Goal: Transaction & Acquisition: Purchase product/service

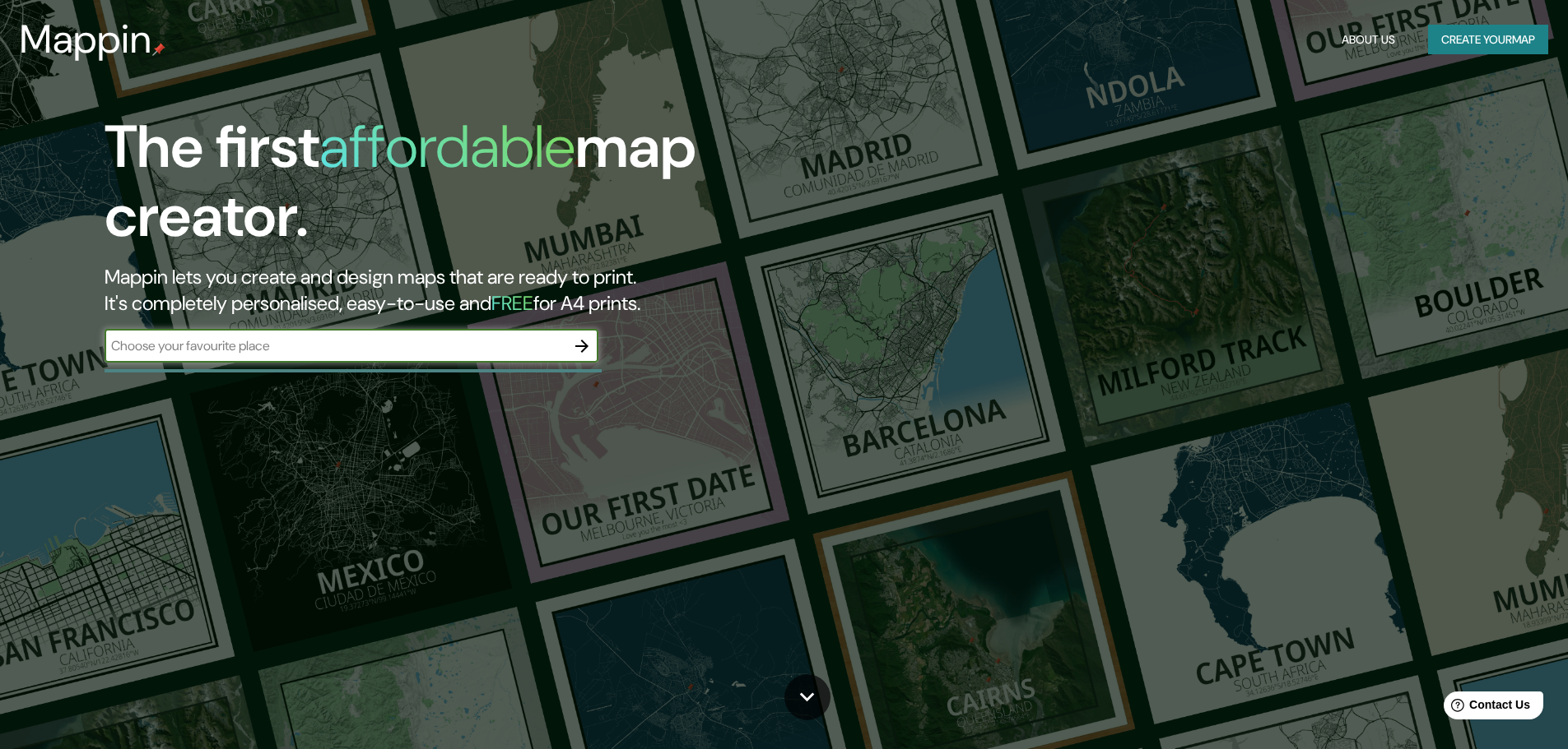
click at [439, 353] on input "text" at bounding box center [335, 346] width 461 height 19
type input "firmat, [GEOGRAPHIC_DATA]"
click at [586, 346] on icon "button" at bounding box center [581, 346] width 13 height 13
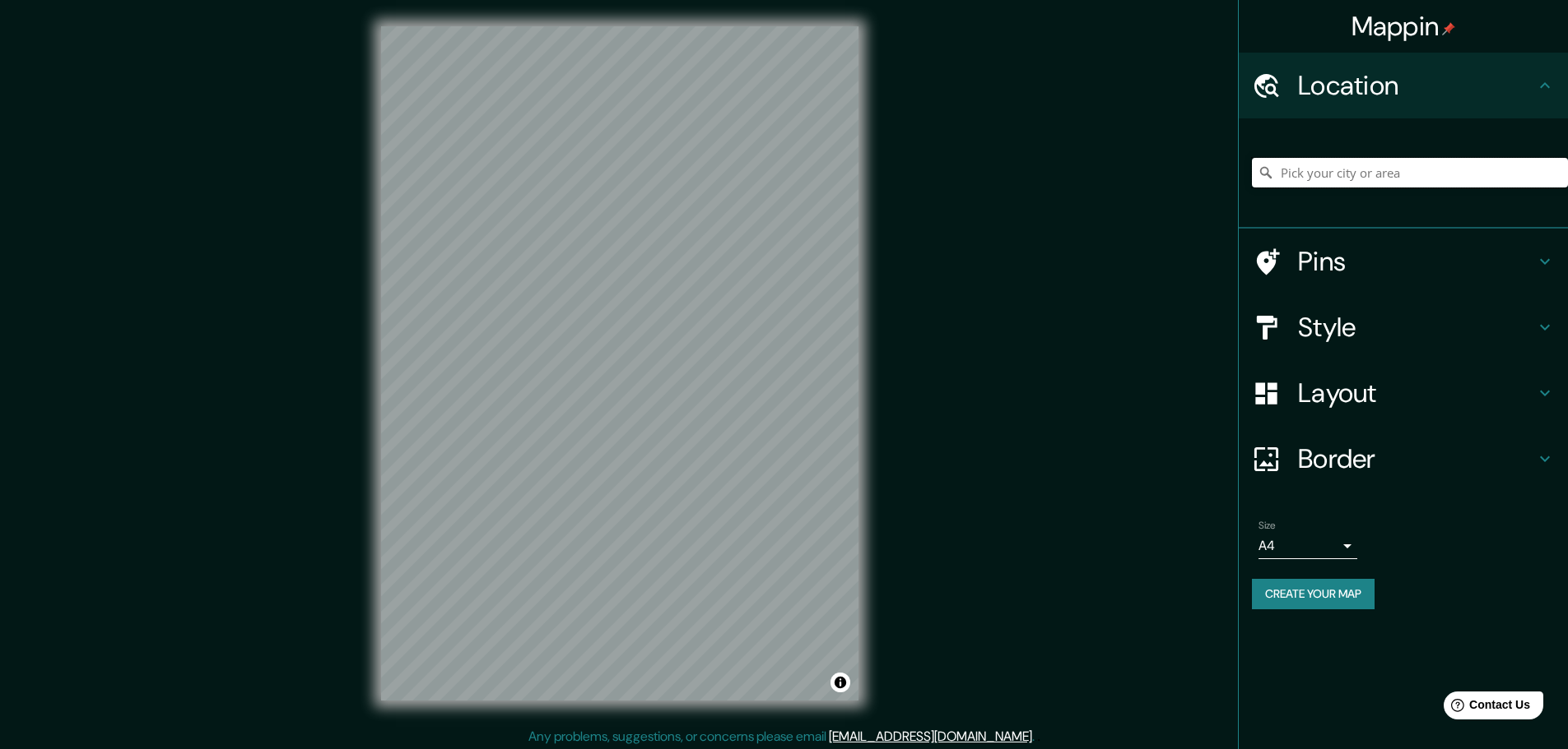
click at [1356, 172] on input "Pick your city or area" at bounding box center [1409, 173] width 316 height 29
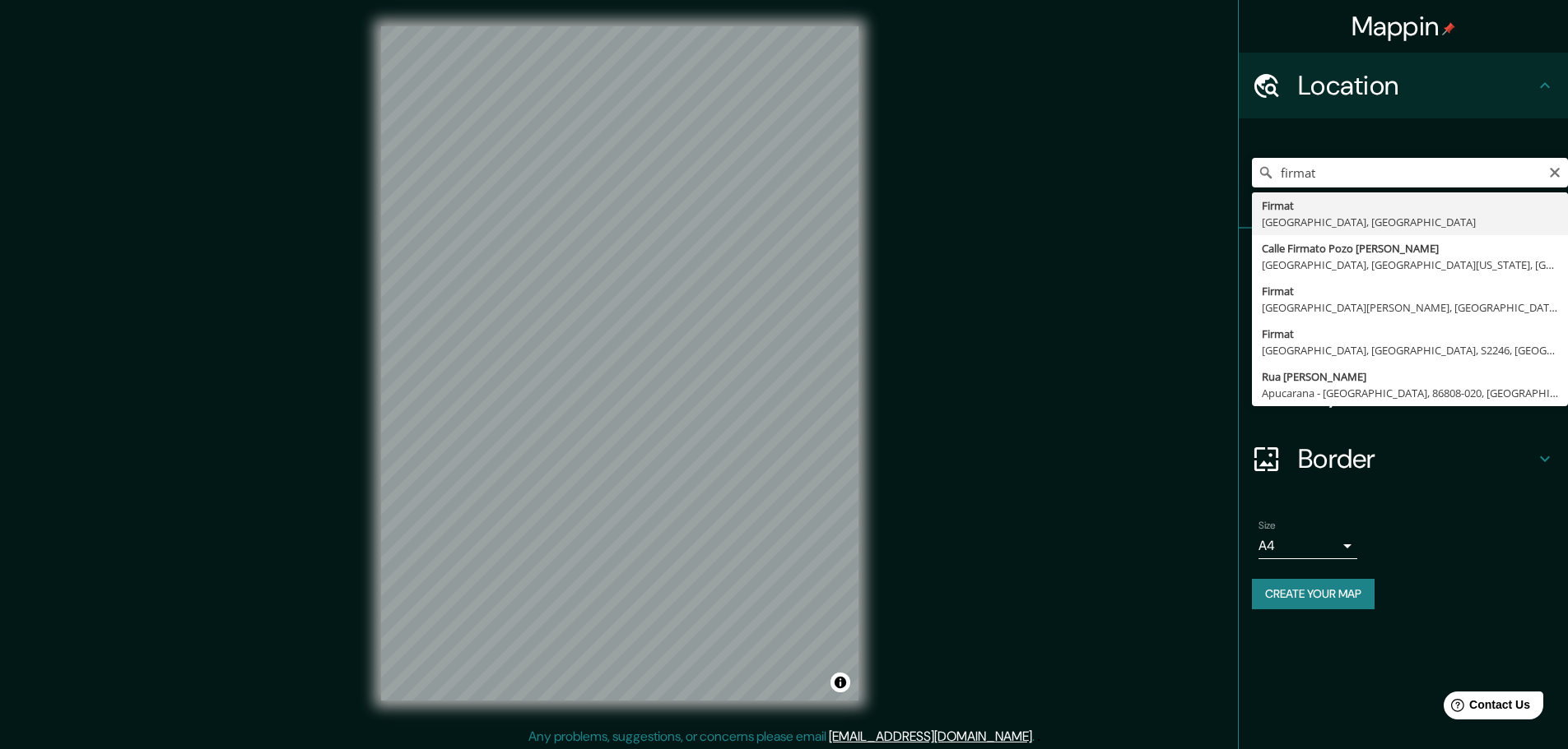
type input "Firmat, [GEOGRAPHIC_DATA], [GEOGRAPHIC_DATA]"
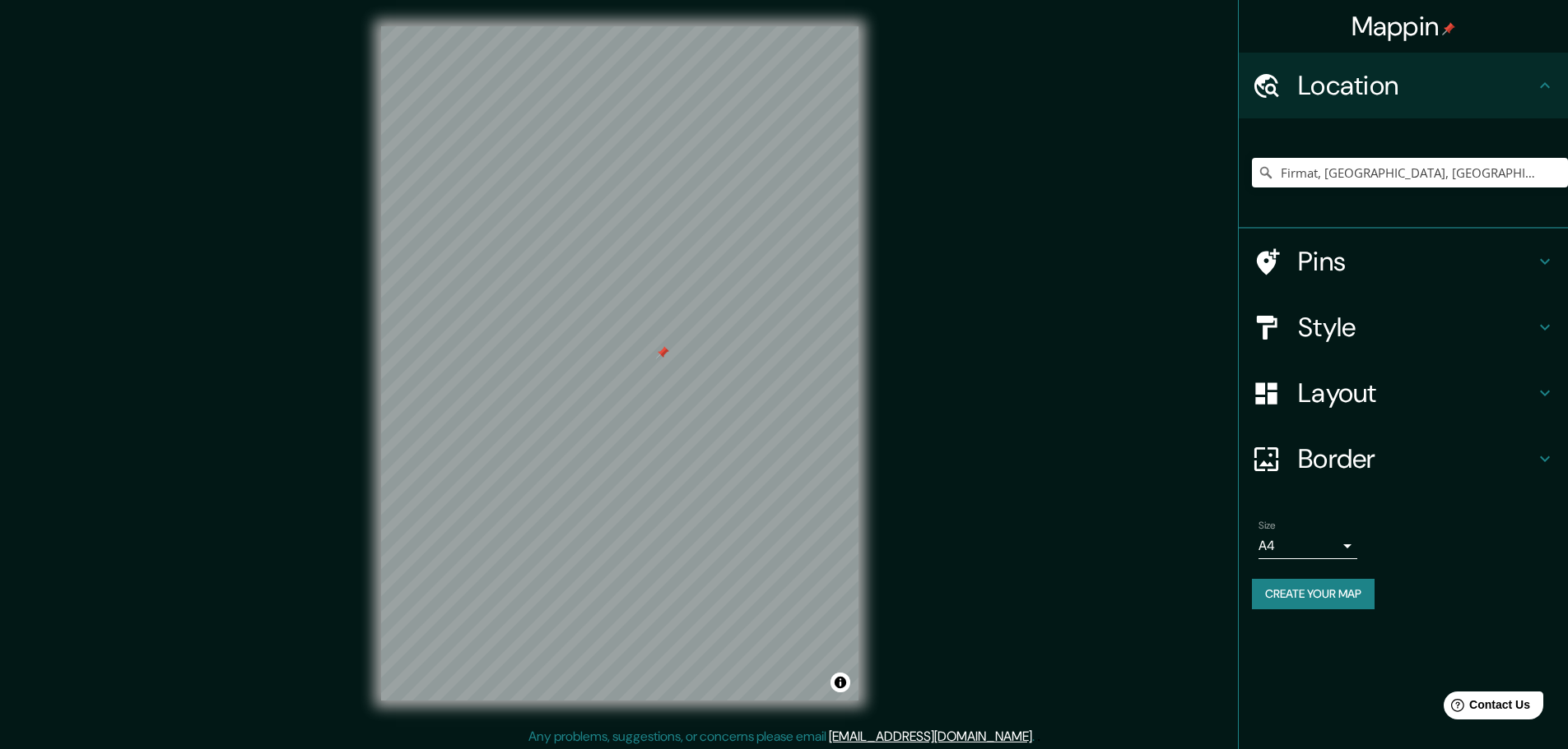
click at [663, 355] on div at bounding box center [662, 352] width 13 height 13
click at [1542, 392] on icon at bounding box center [1545, 393] width 20 height 20
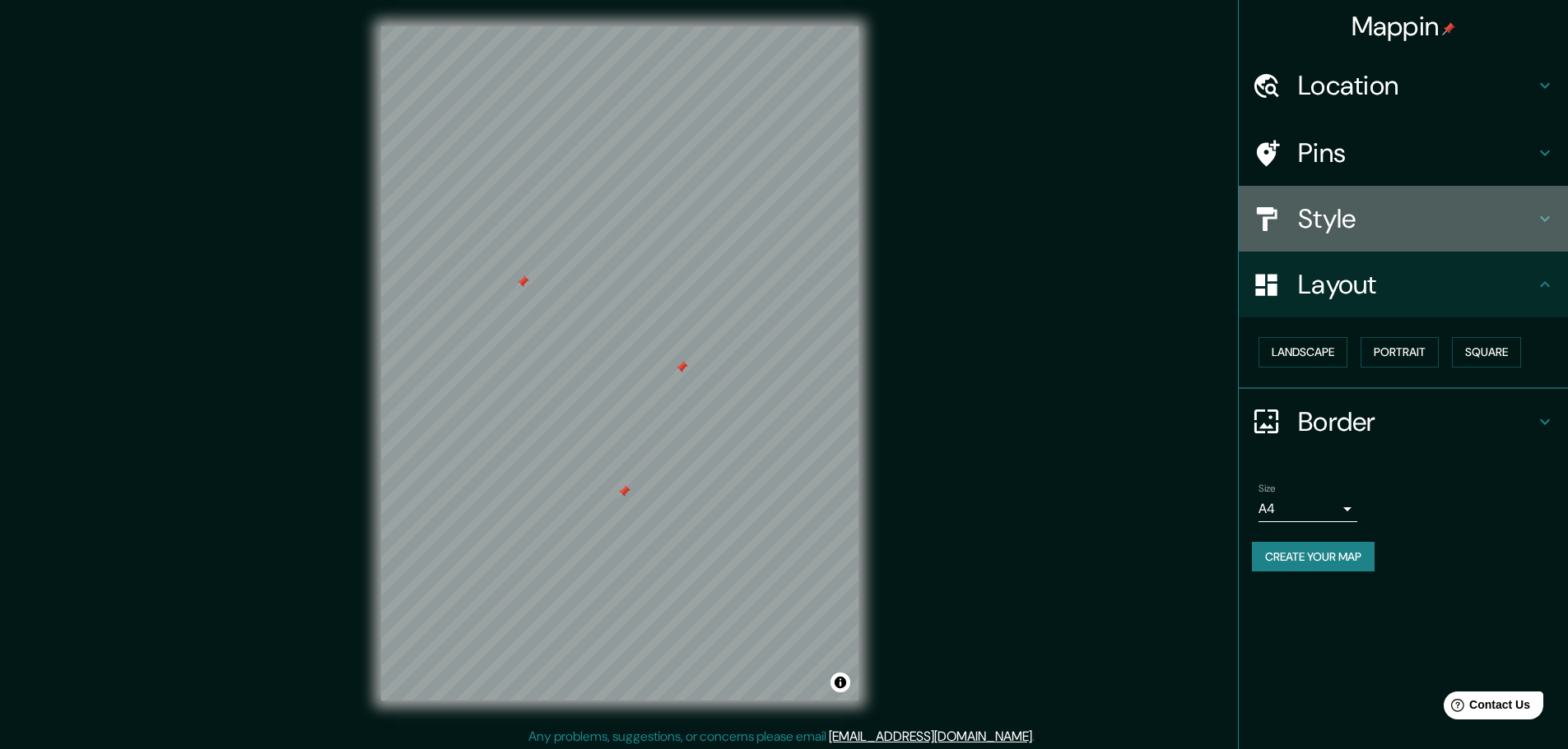
click at [1375, 218] on h4 "Style" at bounding box center [1415, 218] width 237 height 33
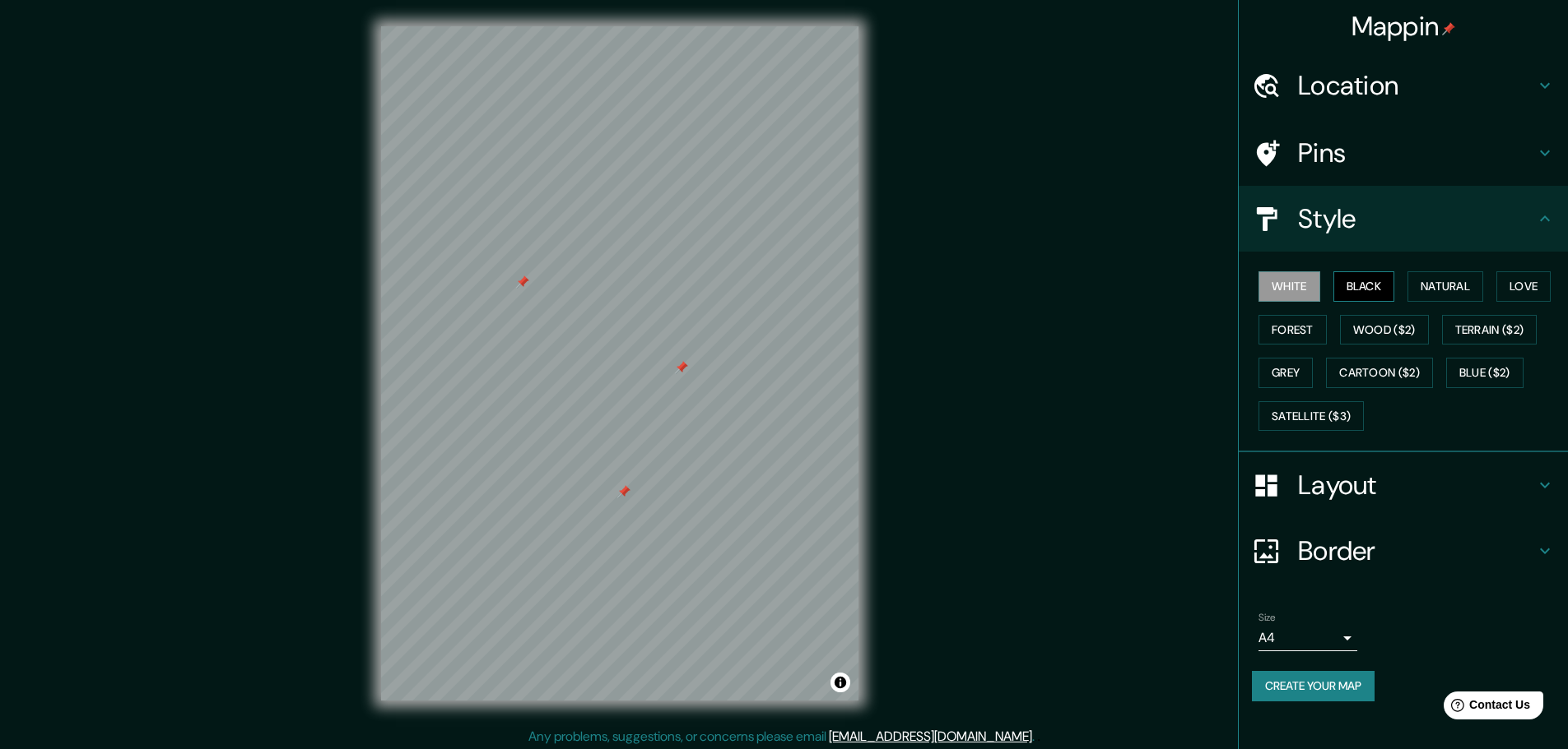
click at [1367, 283] on button "Black" at bounding box center [1363, 286] width 62 height 30
click at [1291, 281] on button "White" at bounding box center [1289, 286] width 62 height 30
click at [1456, 279] on button "Natural" at bounding box center [1445, 286] width 75 height 30
click at [1545, 552] on icon at bounding box center [1544, 551] width 10 height 6
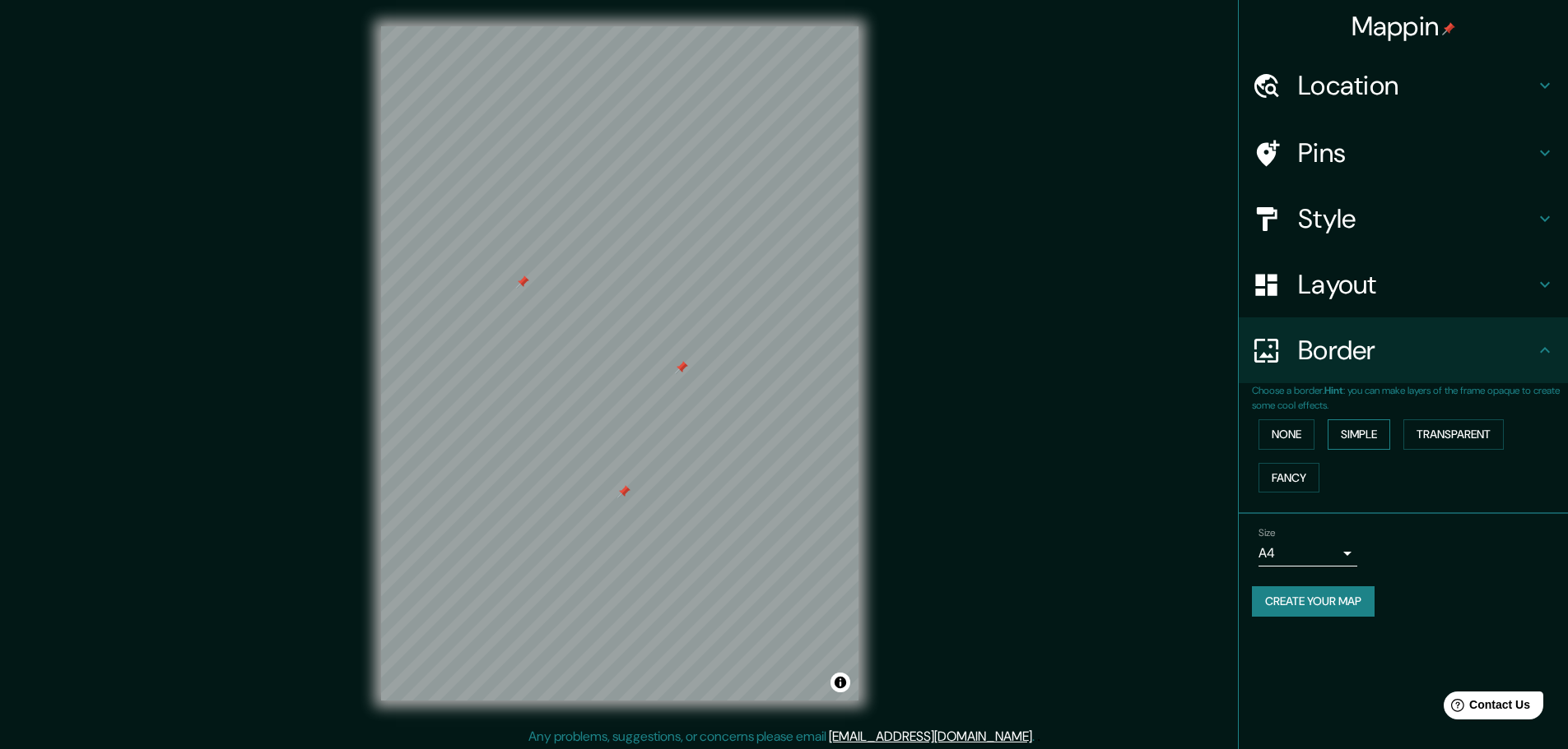
click at [1365, 440] on button "Simple" at bounding box center [1359, 434] width 62 height 30
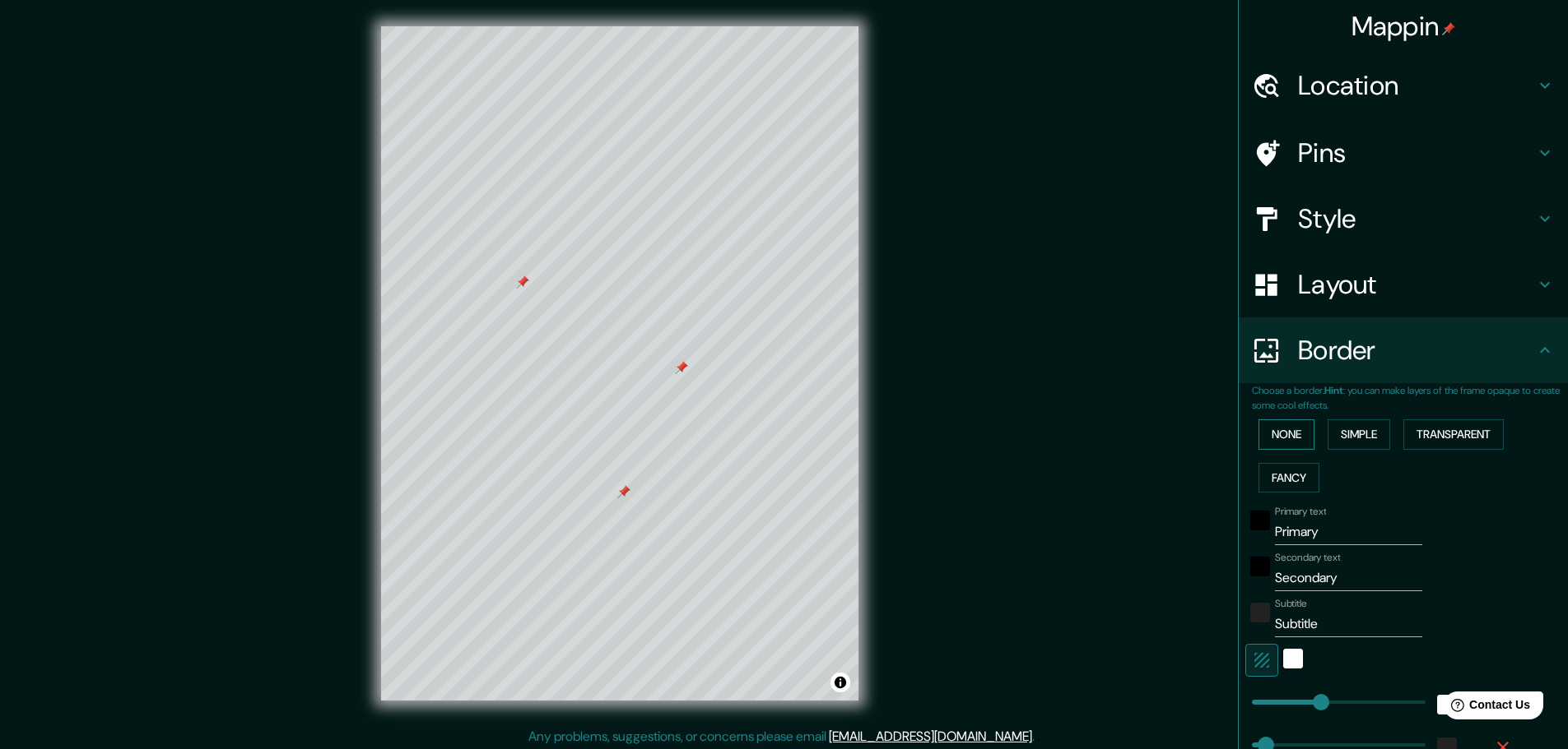
click at [1272, 436] on button "None" at bounding box center [1286, 434] width 56 height 30
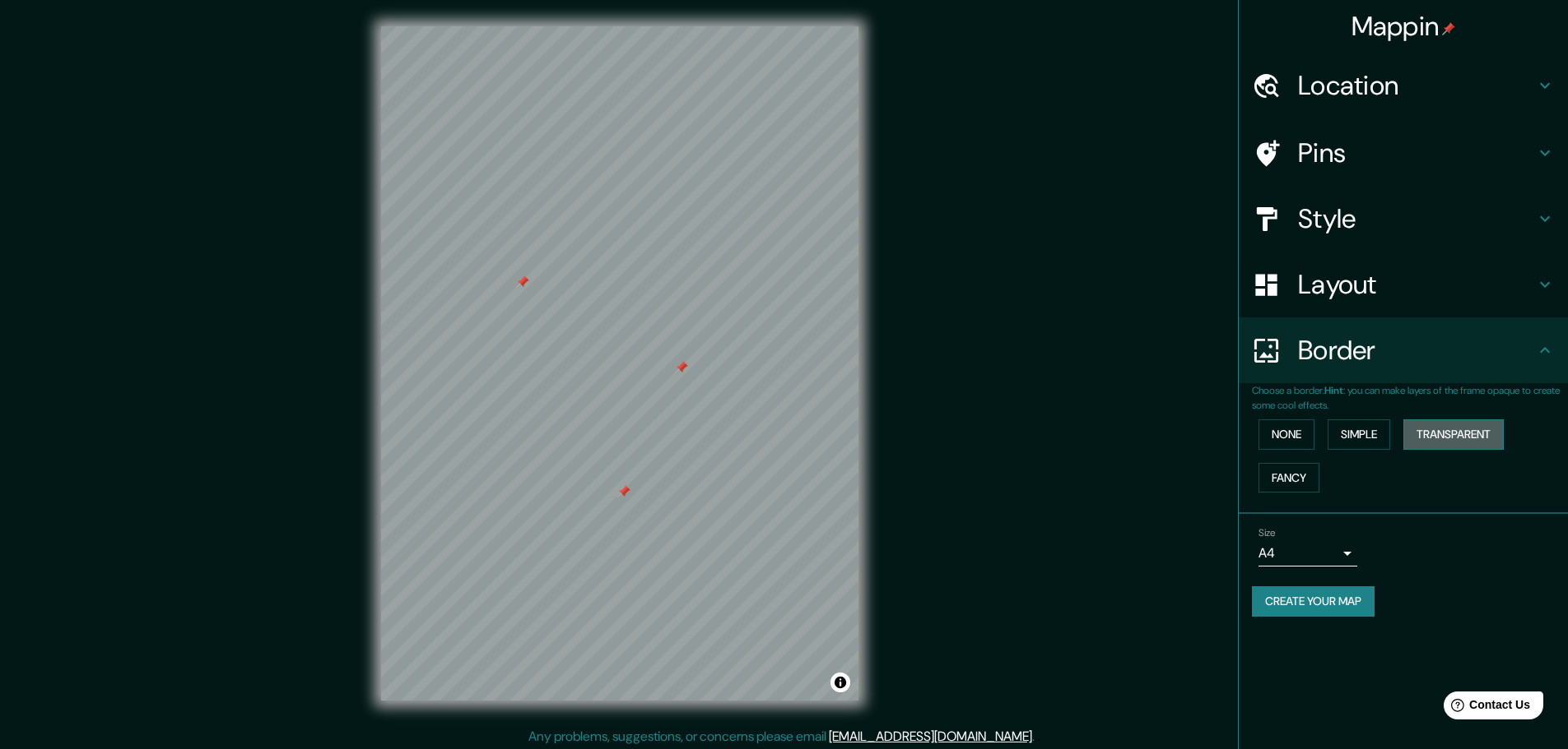
click at [1470, 436] on button "Transparent" at bounding box center [1454, 434] width 101 height 30
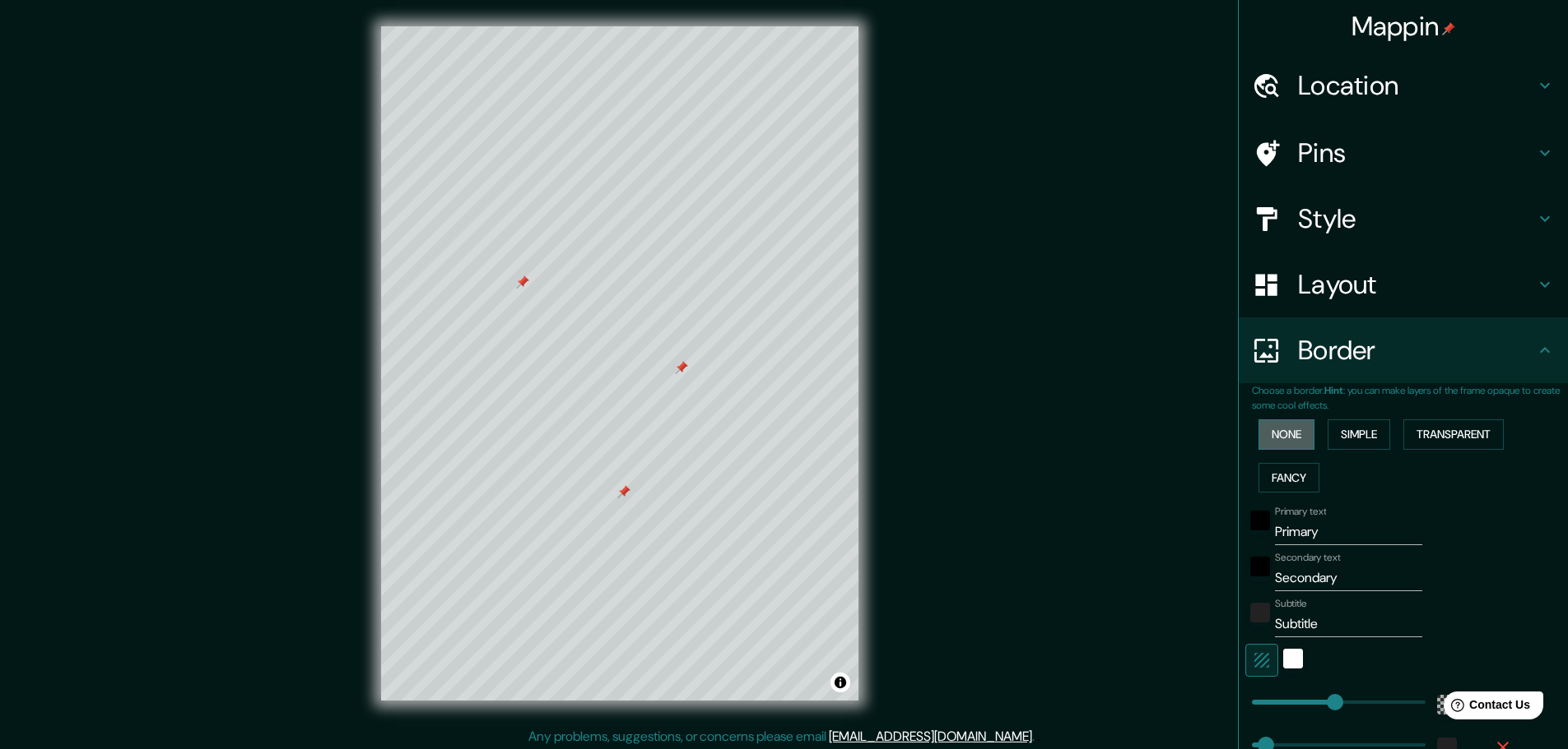
click at [1271, 436] on button "None" at bounding box center [1286, 434] width 56 height 30
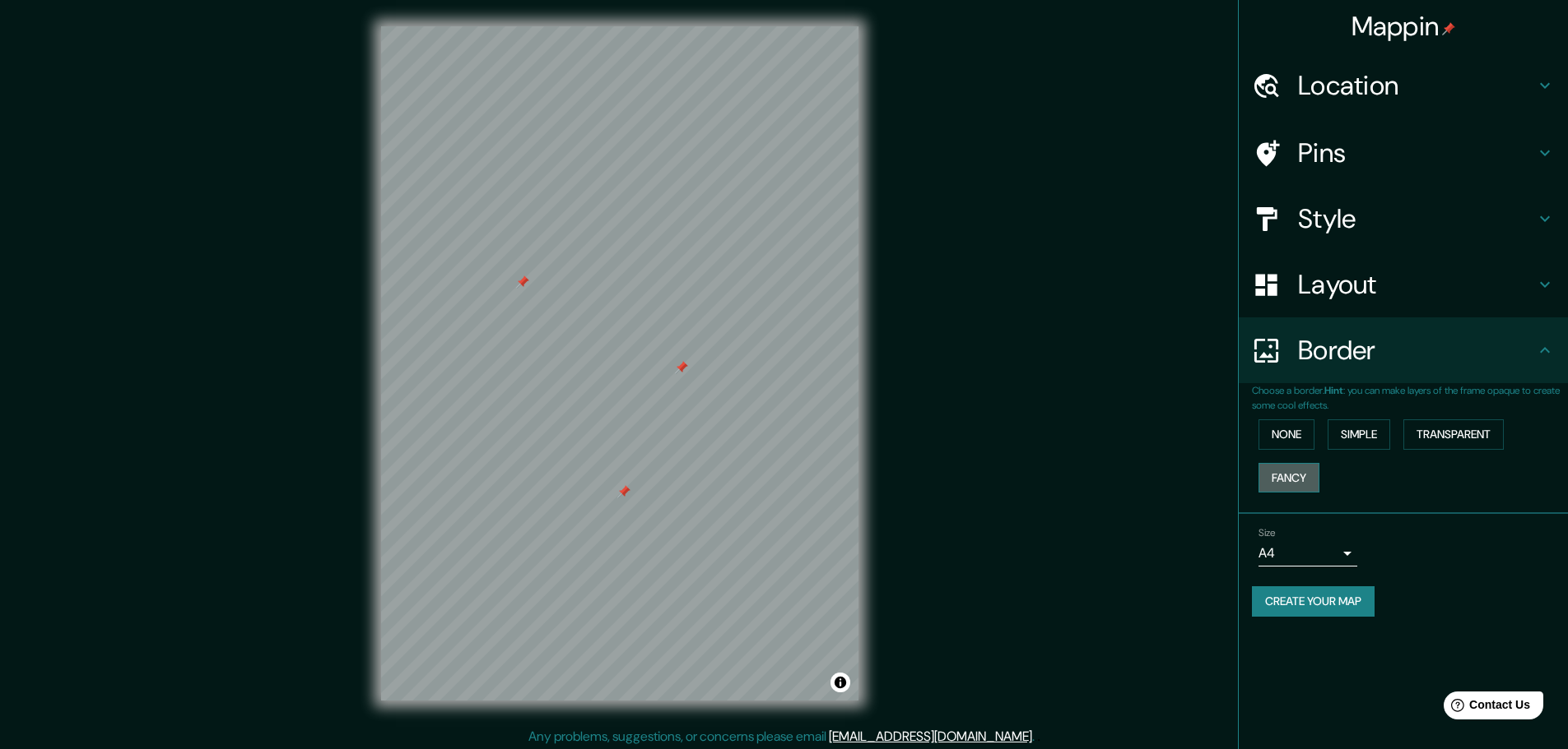
click at [1278, 479] on button "Fancy" at bounding box center [1289, 478] width 61 height 30
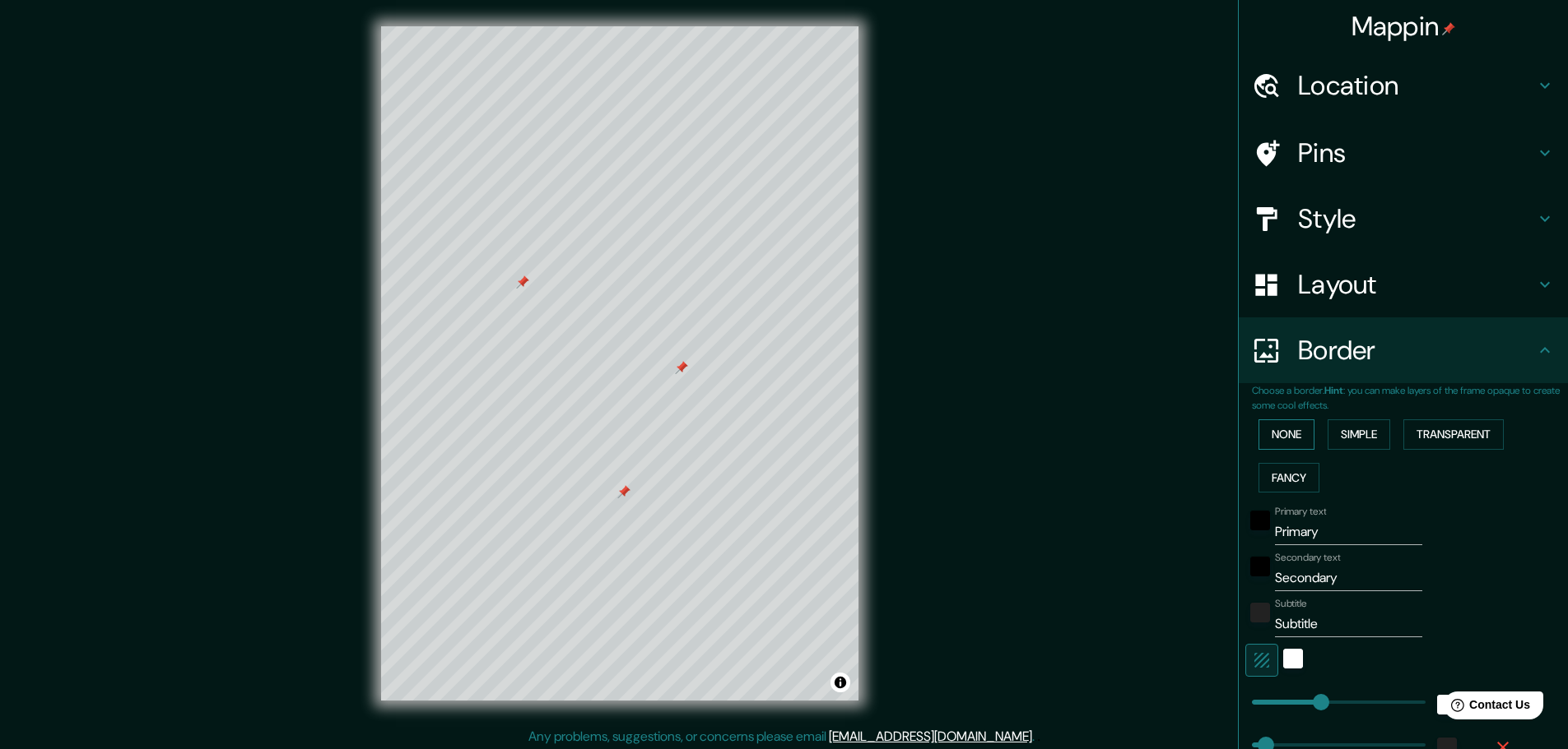
click at [1274, 439] on button "None" at bounding box center [1286, 434] width 56 height 30
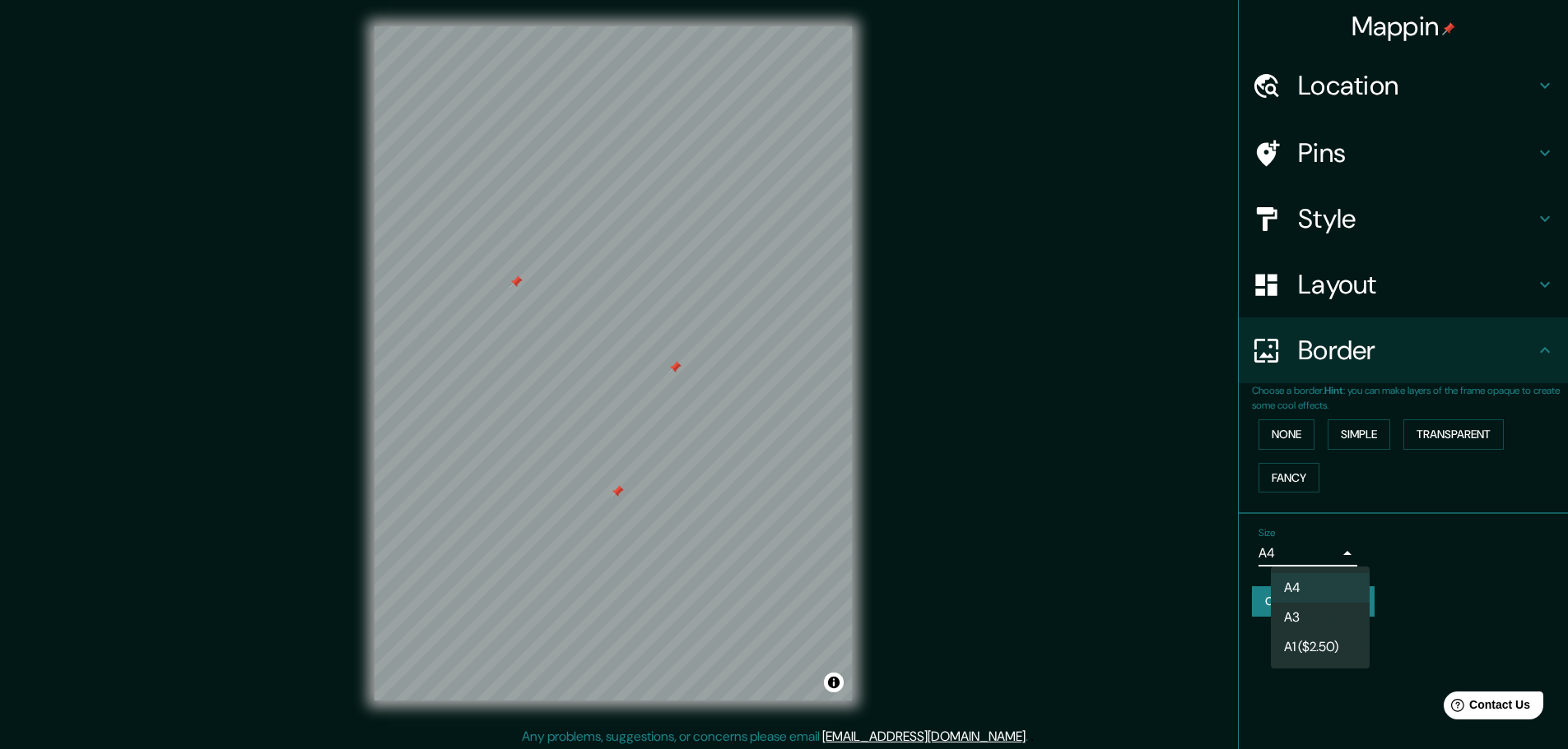
click at [1348, 554] on body "Mappin Location Firmat, [GEOGRAPHIC_DATA], [GEOGRAPHIC_DATA] Pins Style Layout …" at bounding box center [784, 374] width 1568 height 749
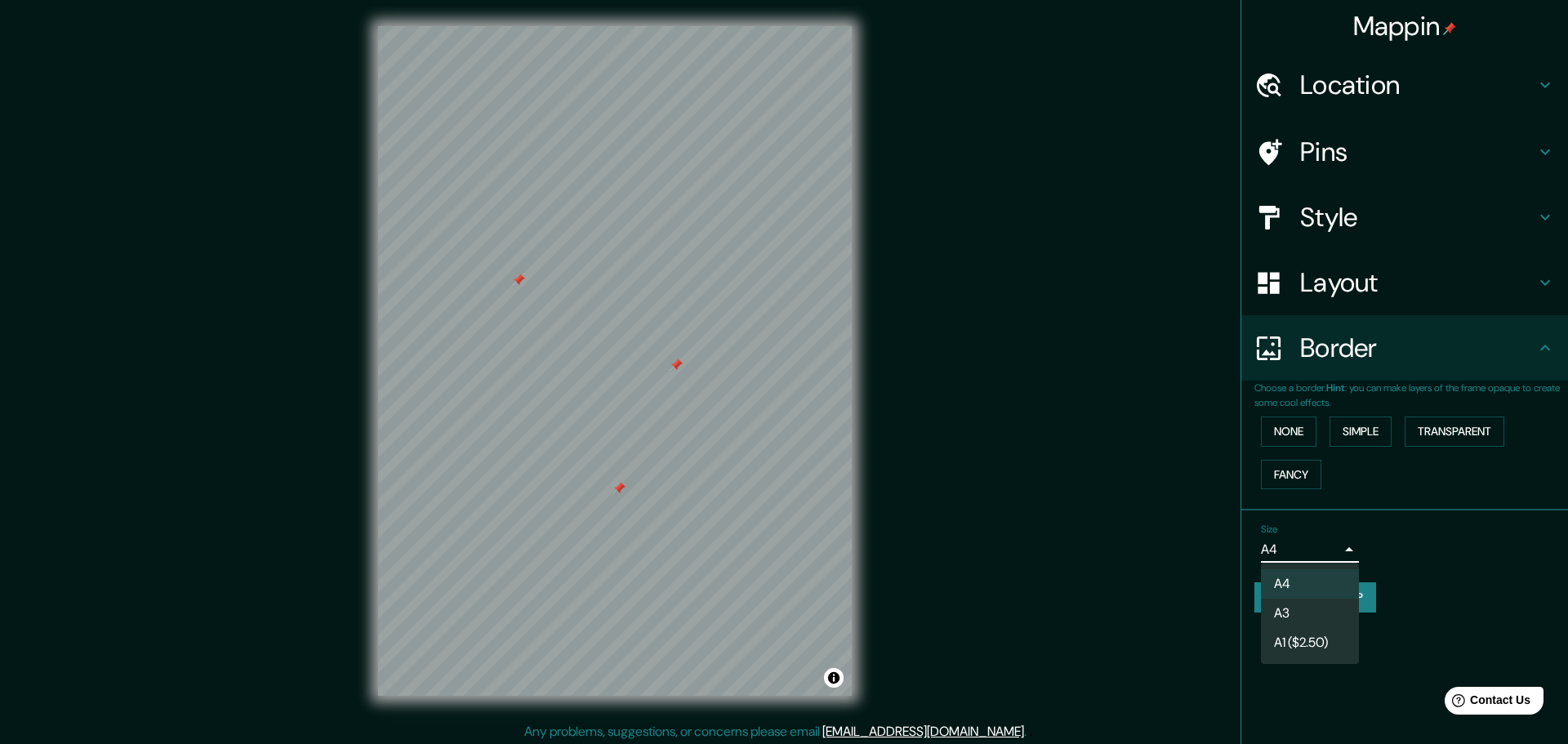
click at [1312, 613] on li "A3" at bounding box center [1310, 614] width 98 height 29
click at [1337, 553] on body "Mappin Location Firmat, [GEOGRAPHIC_DATA], [GEOGRAPHIC_DATA] Pins Style Layout …" at bounding box center [784, 372] width 1568 height 744
click at [1293, 584] on li "A4" at bounding box center [1310, 584] width 98 height 29
type input "single"
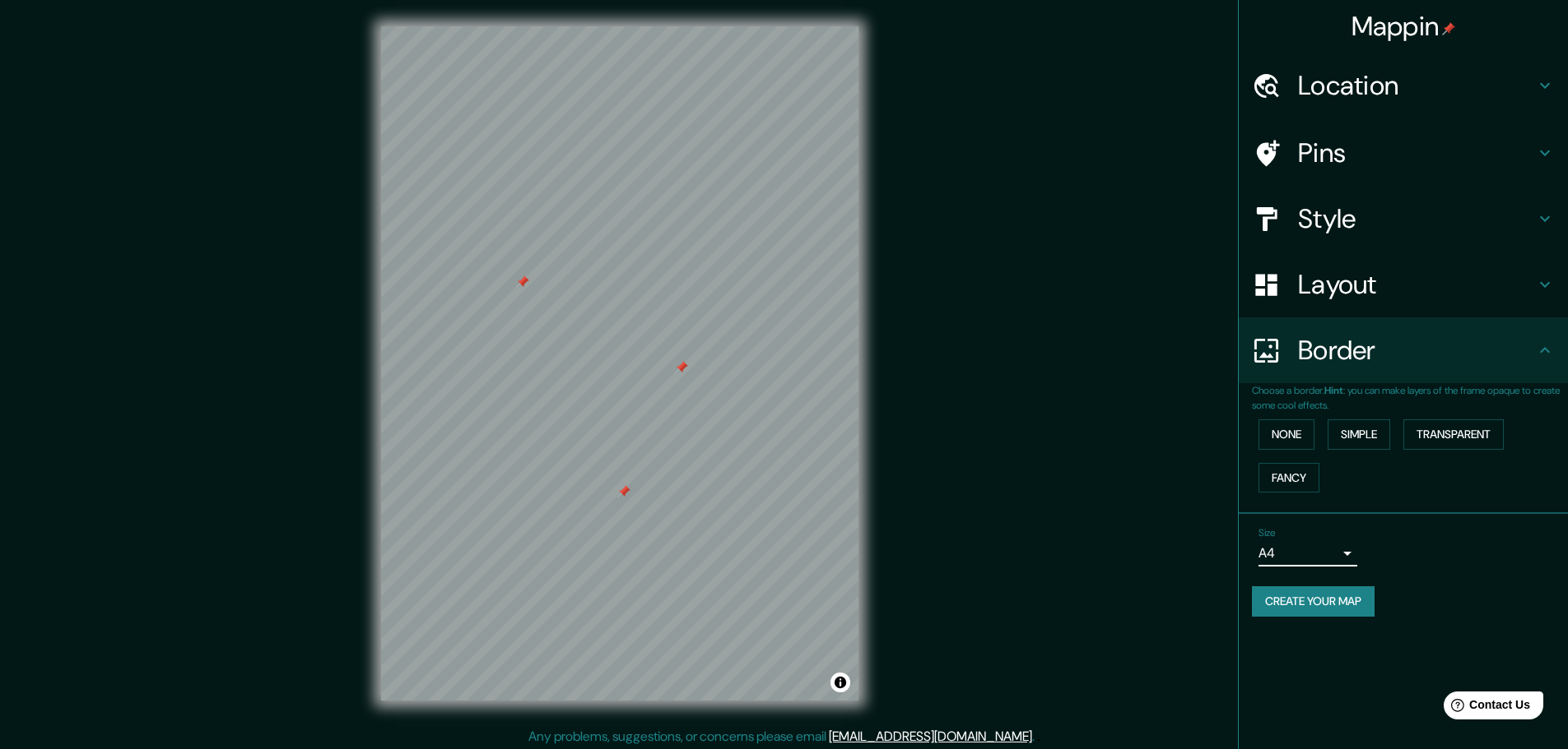
click at [1318, 602] on button "Create your map" at bounding box center [1312, 602] width 122 height 30
click at [1305, 604] on button "Create your map" at bounding box center [1312, 602] width 122 height 30
click at [1290, 429] on button "None" at bounding box center [1286, 434] width 56 height 30
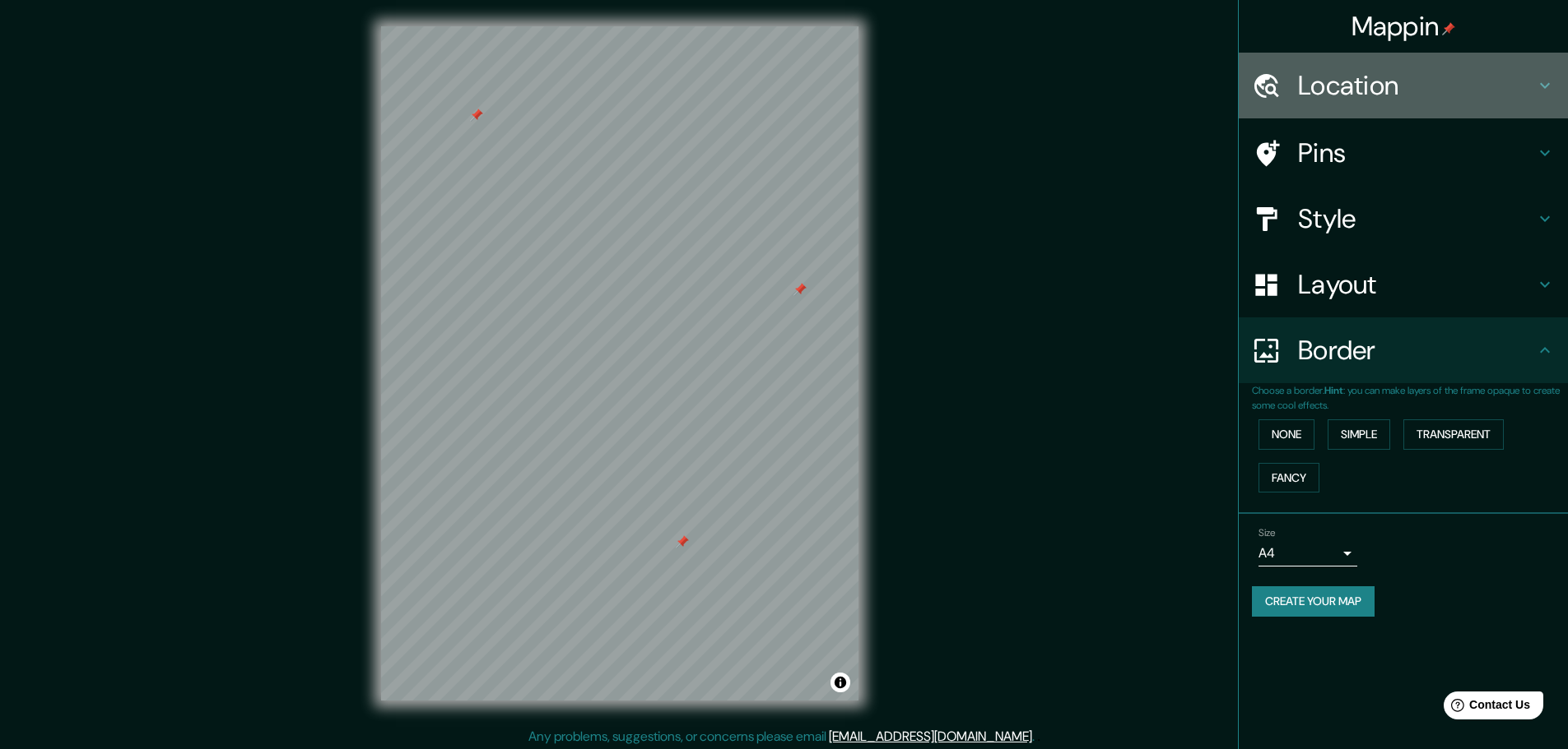
click at [1357, 85] on h4 "Location" at bounding box center [1415, 86] width 237 height 33
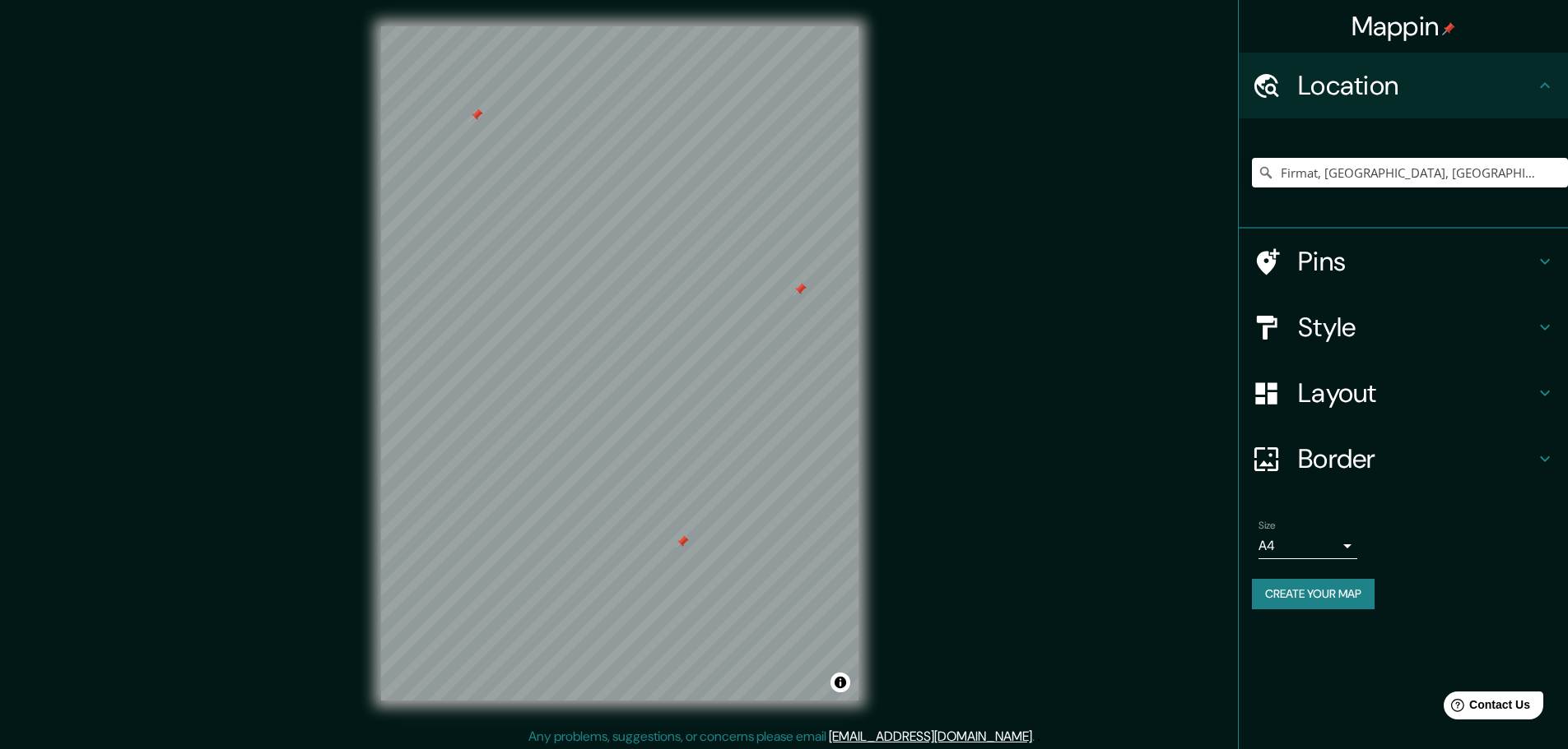
click at [1321, 267] on h4 "Pins" at bounding box center [1415, 262] width 237 height 33
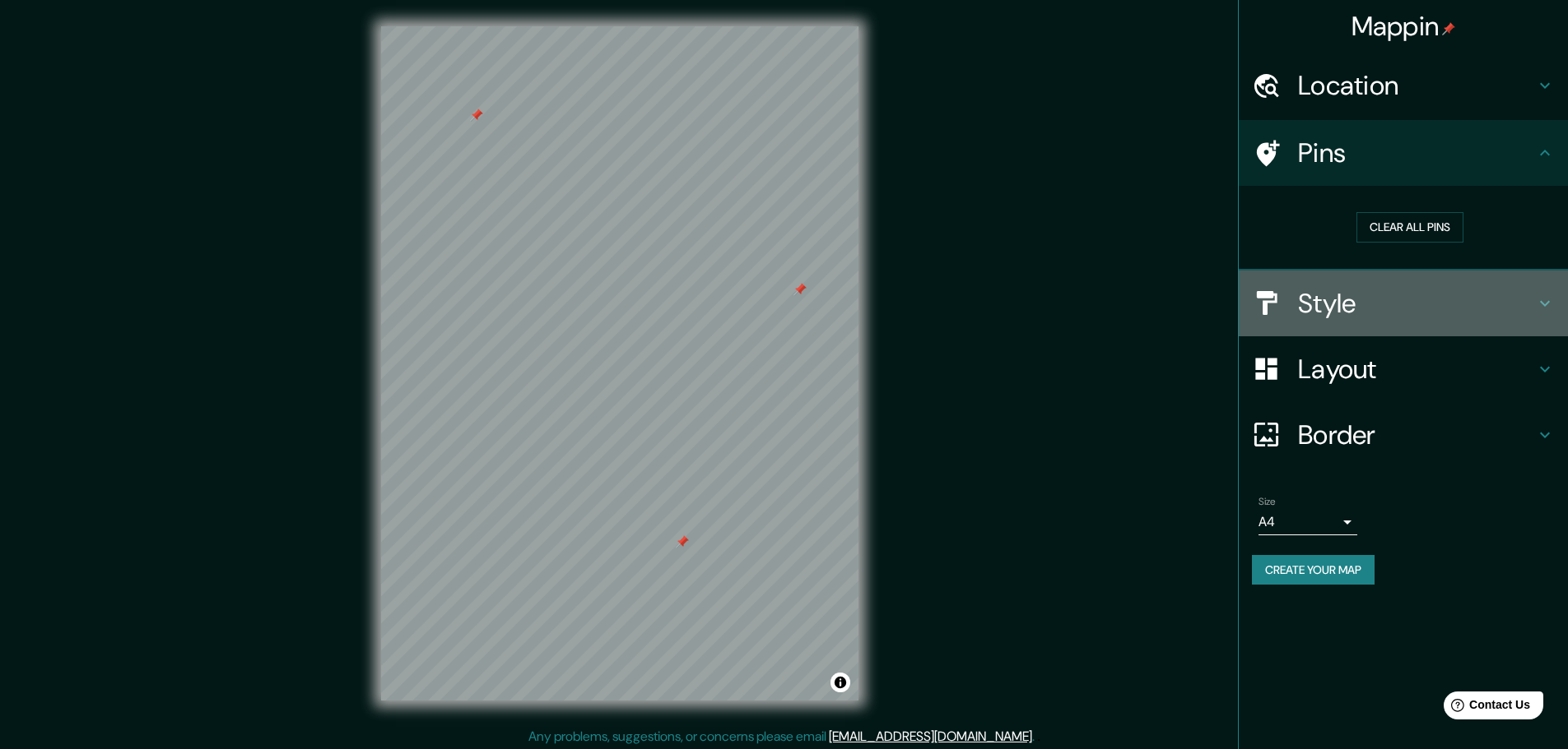
click at [1330, 304] on h4 "Style" at bounding box center [1415, 303] width 237 height 33
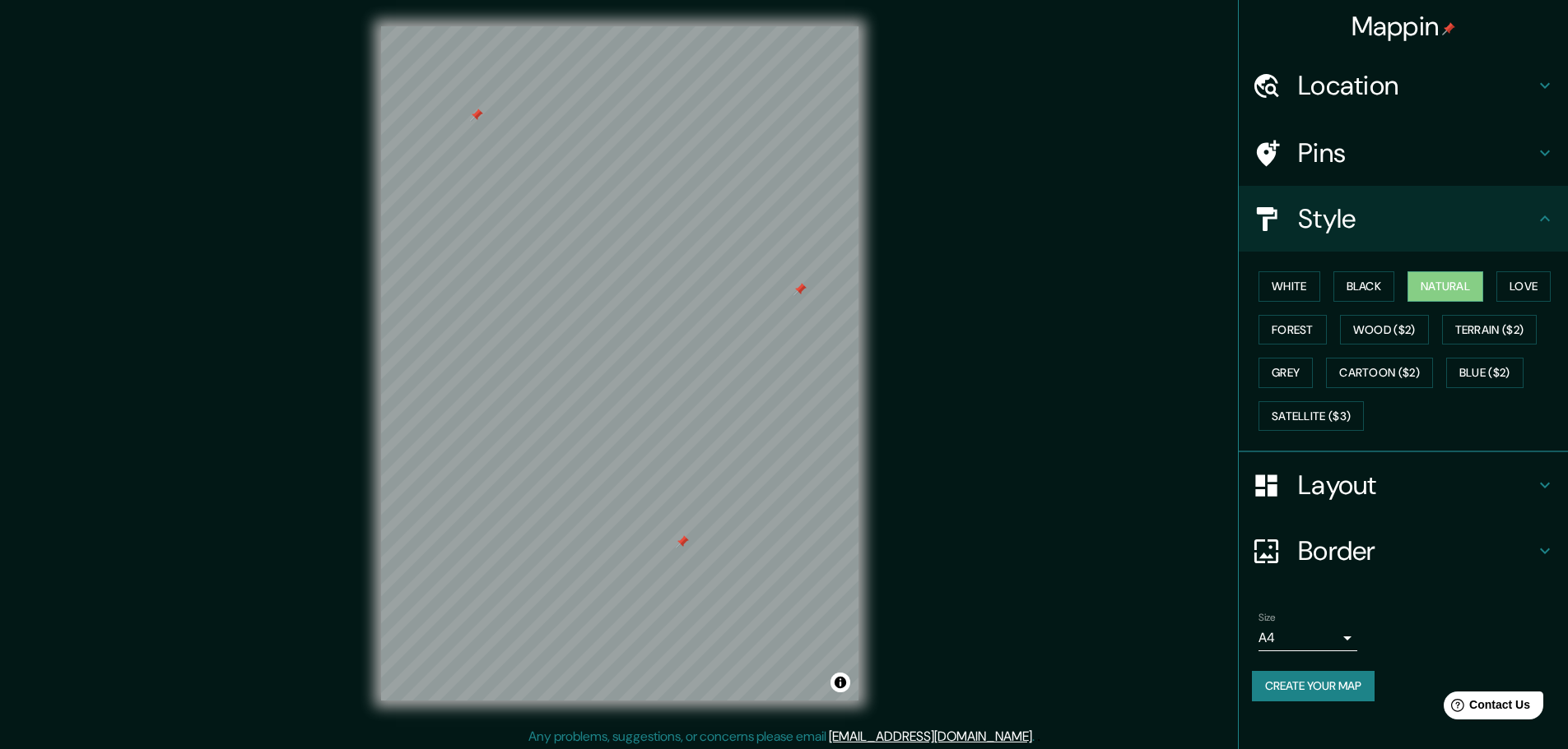
click at [1338, 482] on h4 "Layout" at bounding box center [1415, 485] width 237 height 33
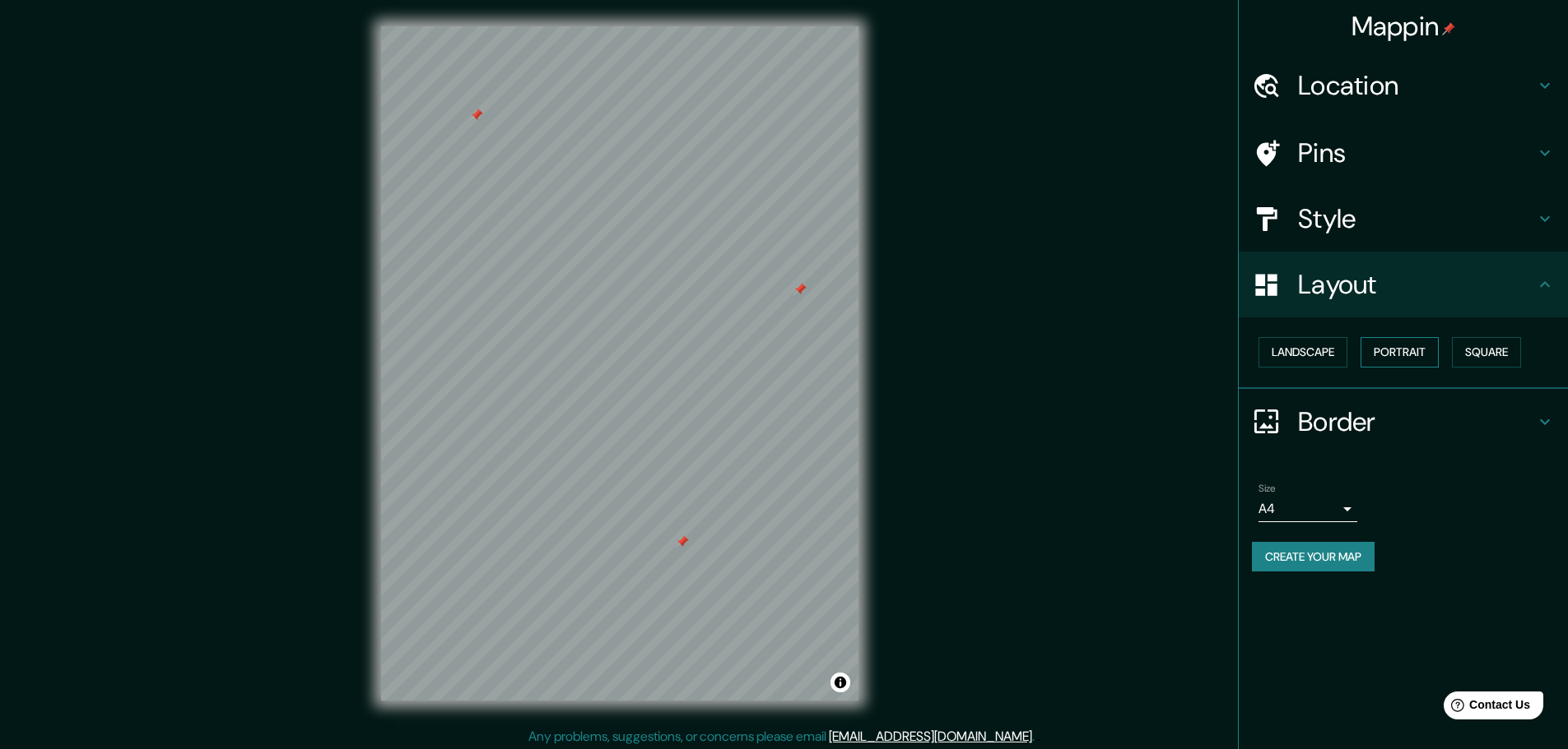
click at [1412, 346] on button "Portrait" at bounding box center [1400, 352] width 78 height 30
click at [1316, 353] on button "Landscape" at bounding box center [1303, 352] width 88 height 30
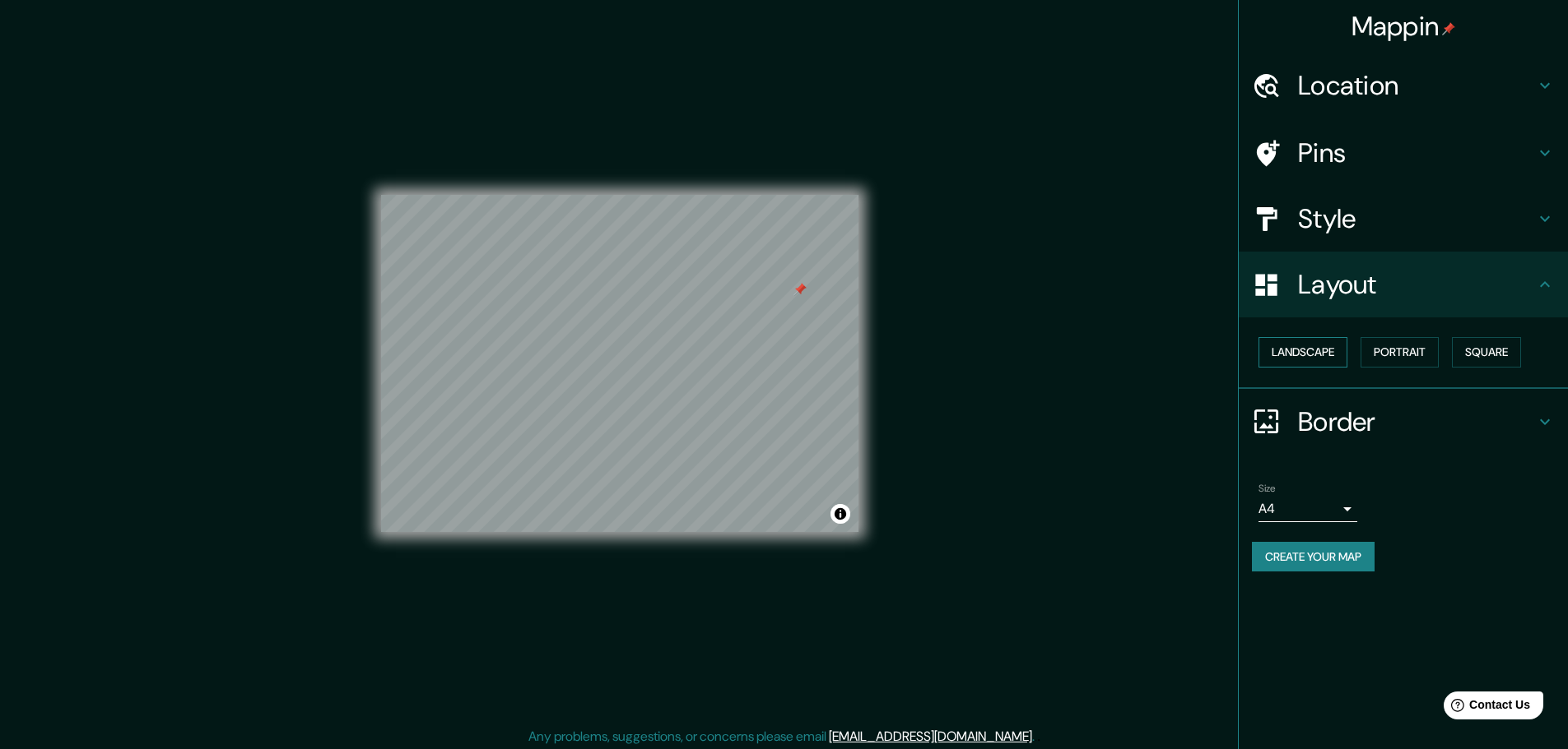
click at [1303, 348] on button "Landscape" at bounding box center [1303, 352] width 88 height 30
